Goal: Information Seeking & Learning: Learn about a topic

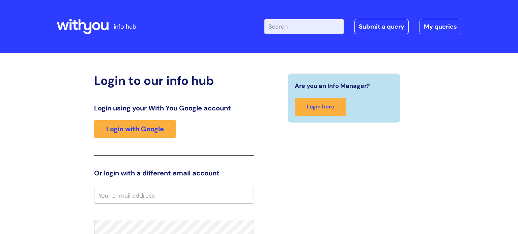
click at [281, 22] on input "Enter your search term here..." at bounding box center [303, 26] width 79 height 15
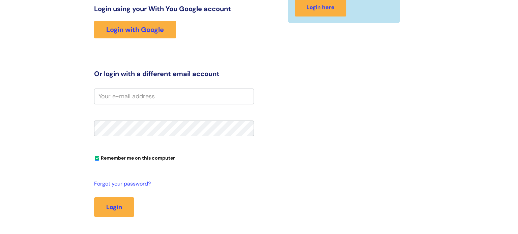
scroll to position [38, 0]
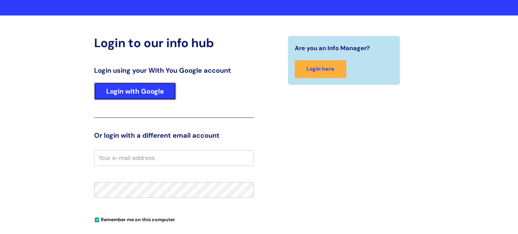
click at [128, 91] on link "Login with Google" at bounding box center [135, 92] width 82 height 18
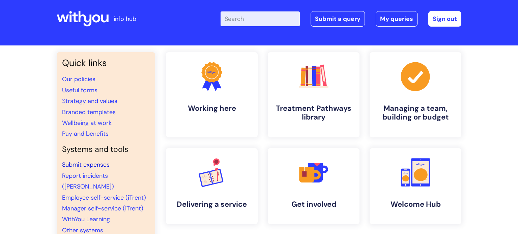
scroll to position [5, 0]
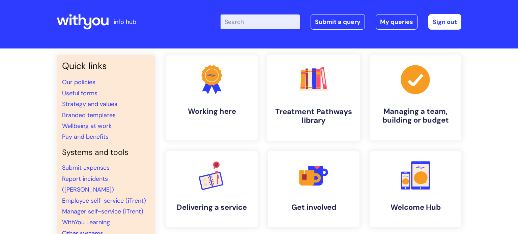
click at [339, 111] on h4 "Treatment Pathways library" at bounding box center [313, 116] width 82 height 18
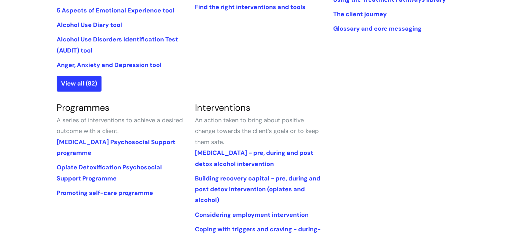
scroll to position [271, 0]
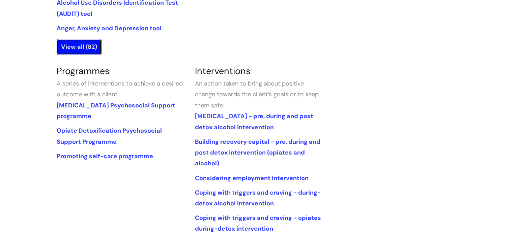
click at [98, 54] on link "View all (82)" at bounding box center [79, 47] width 45 height 16
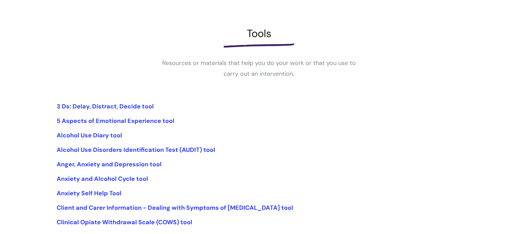
scroll to position [127, 0]
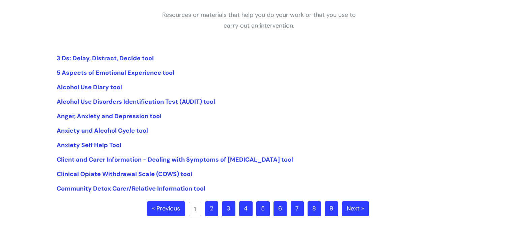
click at [225, 210] on link "3" at bounding box center [228, 209] width 13 height 15
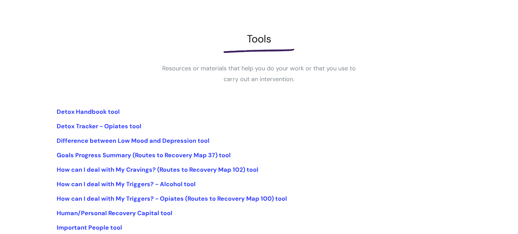
scroll to position [152, 0]
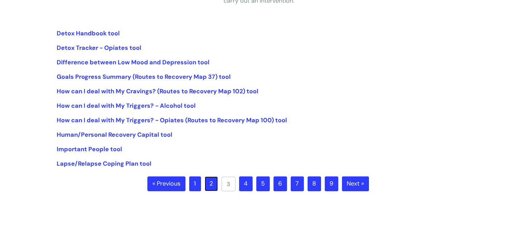
click at [212, 187] on link "2" at bounding box center [211, 184] width 13 height 15
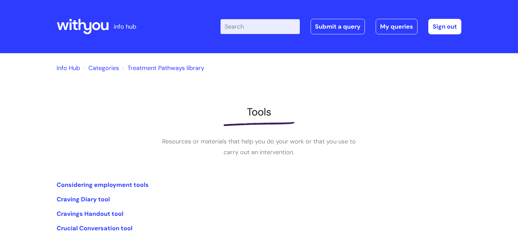
click at [266, 26] on input "Enter your search term here..." at bounding box center [259, 26] width 79 height 15
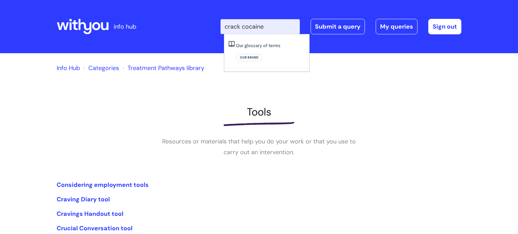
type input "crack cocaine"
click button "Search" at bounding box center [0, 0] width 0 height 0
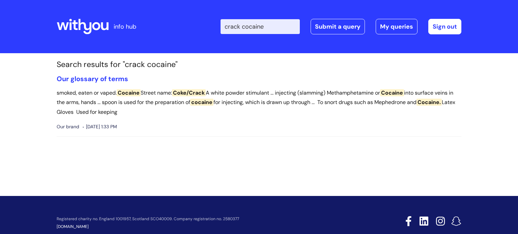
drag, startPoint x: 268, startPoint y: 27, endPoint x: 231, endPoint y: 27, distance: 37.4
click at [231, 27] on input "crack cocaine" at bounding box center [259, 26] width 79 height 15
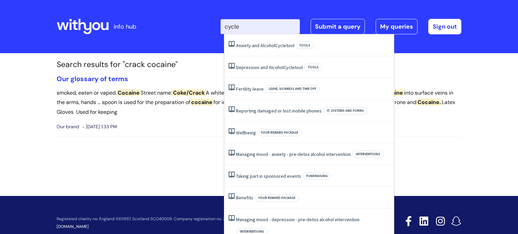
type input "cycle"
click button "Search" at bounding box center [0, 0] width 0 height 0
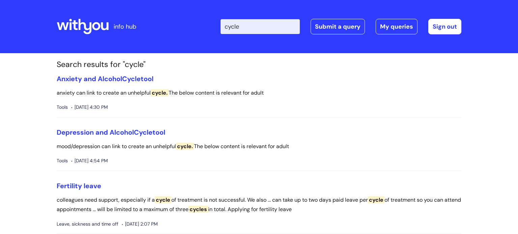
click at [270, 29] on input "cycle" at bounding box center [259, 26] width 79 height 15
type input "cycle of change"
click button "Search" at bounding box center [0, 0] width 0 height 0
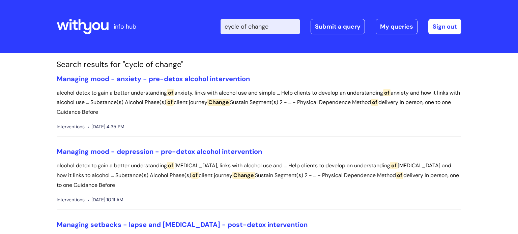
click at [88, 25] on icon at bounding box center [83, 27] width 52 height 16
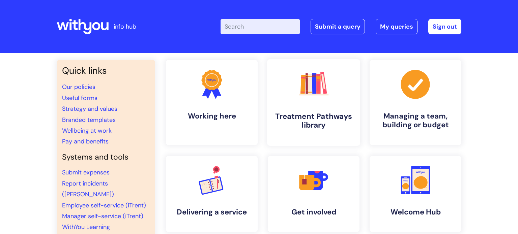
click at [342, 125] on h4 "Treatment Pathways library" at bounding box center [313, 121] width 82 height 18
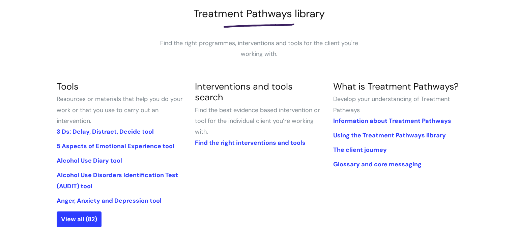
scroll to position [140, 0]
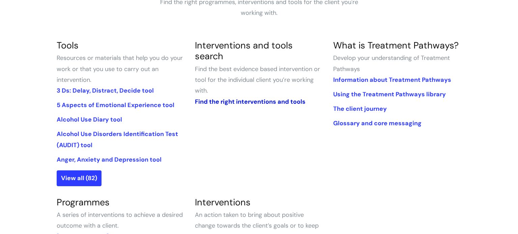
click at [257, 98] on link "Find the right interventions and tools" at bounding box center [250, 102] width 111 height 8
